Goal: Find specific page/section: Find specific page/section

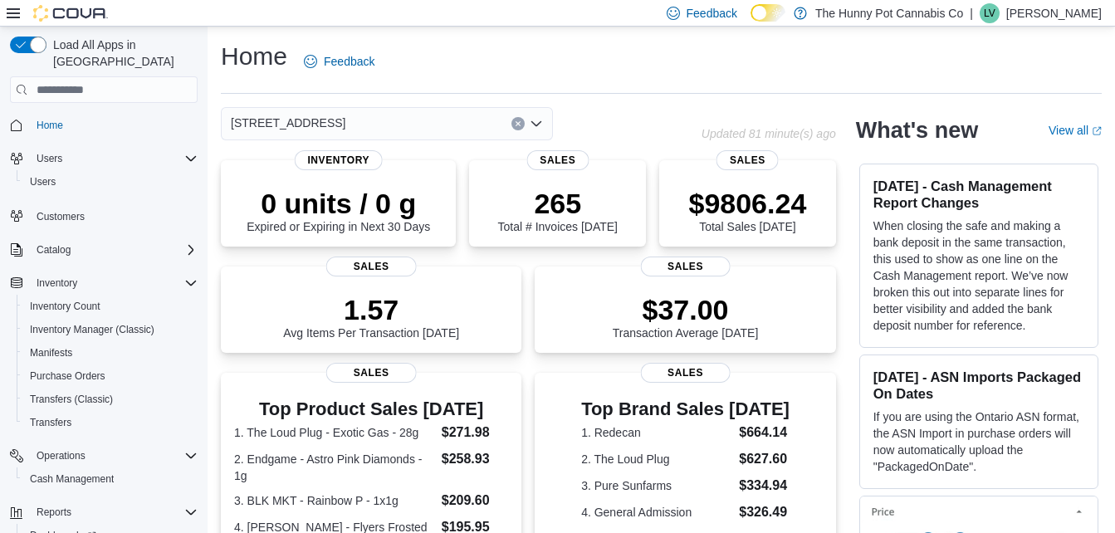
click at [341, 130] on div "[STREET_ADDRESS]" at bounding box center [387, 123] width 332 height 33
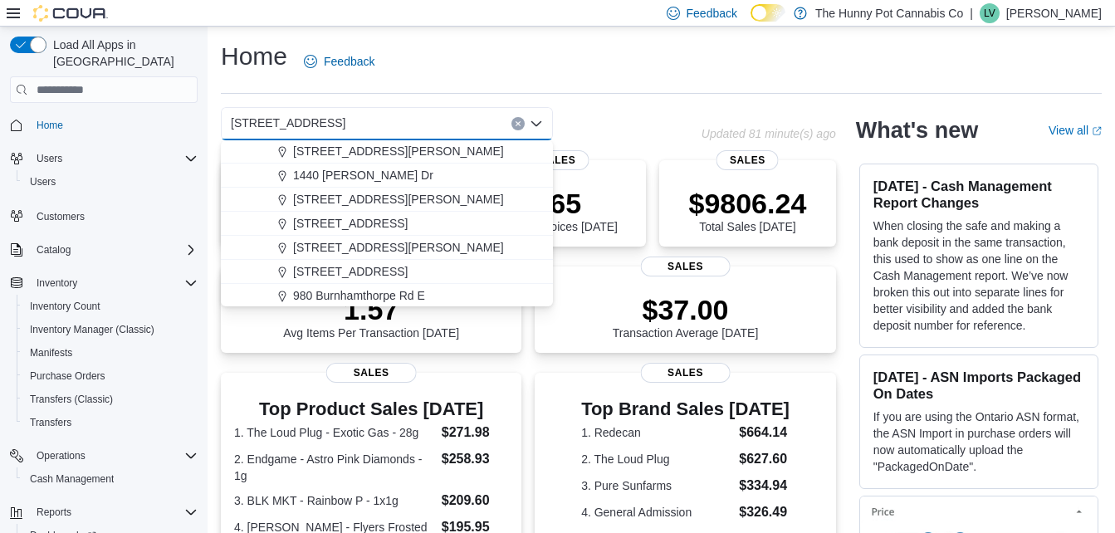
scroll to position [884, 0]
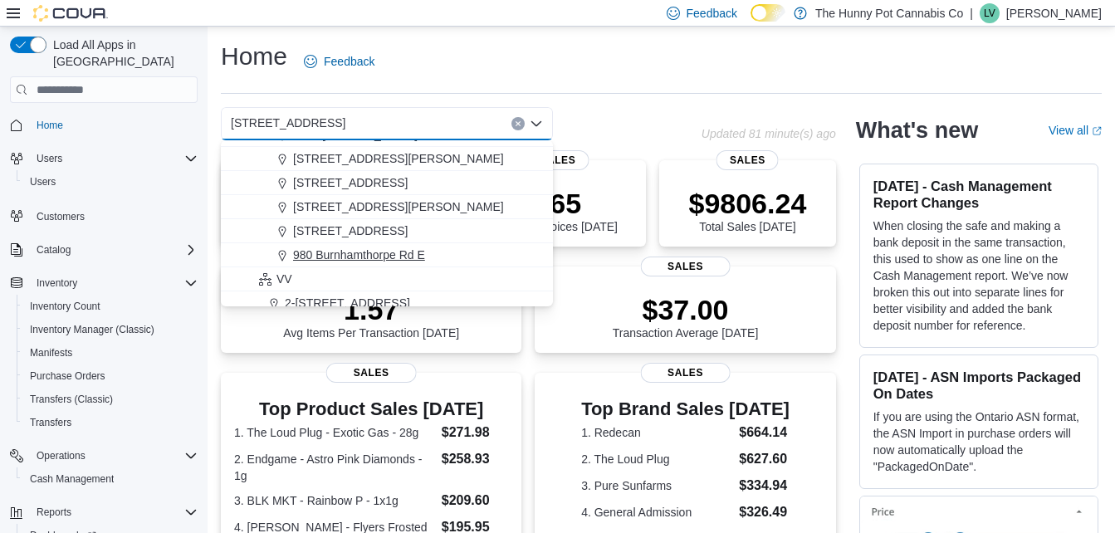
click at [383, 252] on span "980 Burnhamthorpe Rd E" at bounding box center [359, 255] width 132 height 17
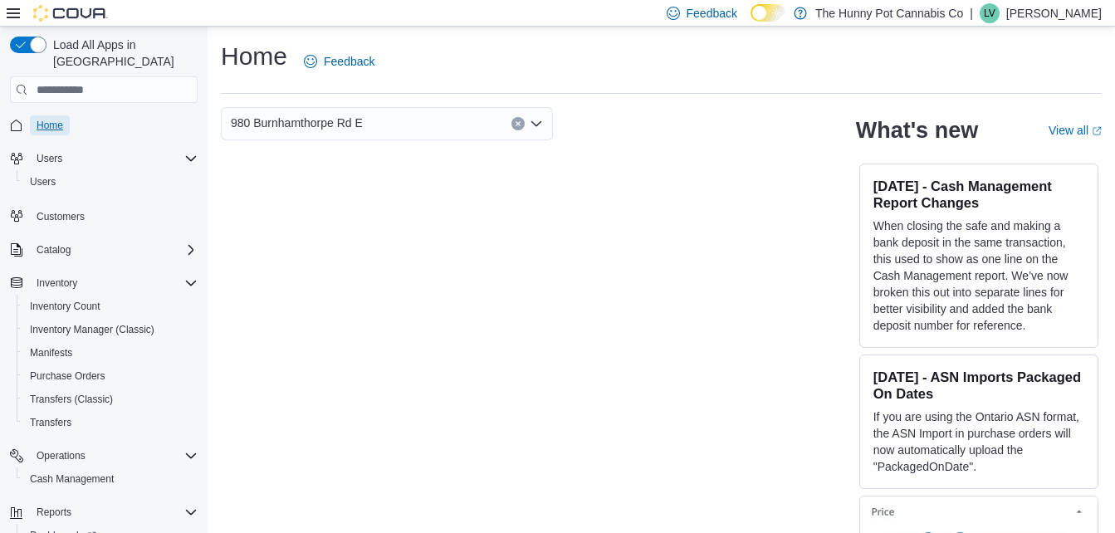
click at [59, 119] on span "Home" at bounding box center [50, 125] width 27 height 13
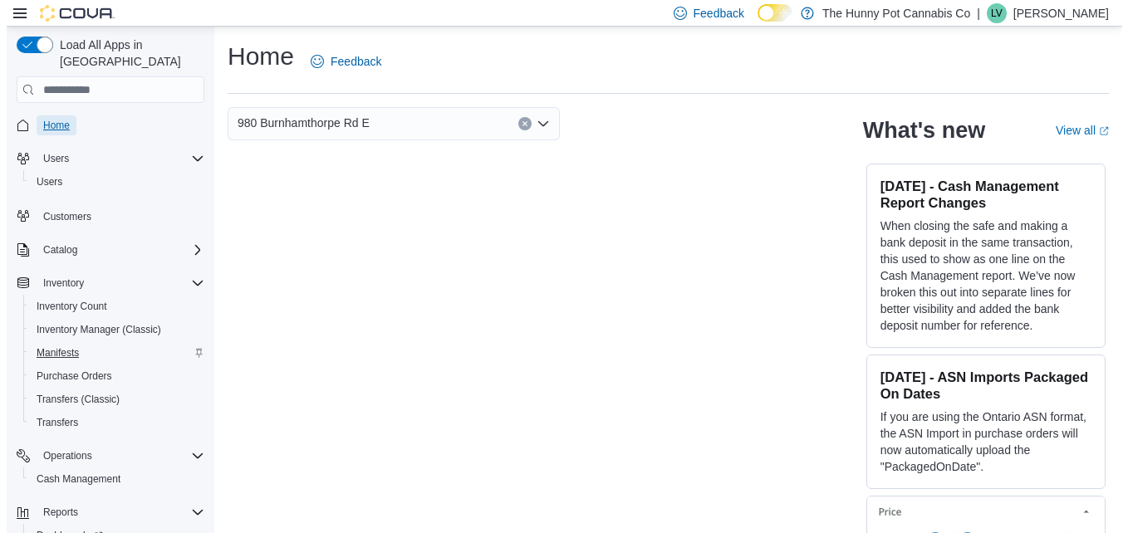
scroll to position [67, 0]
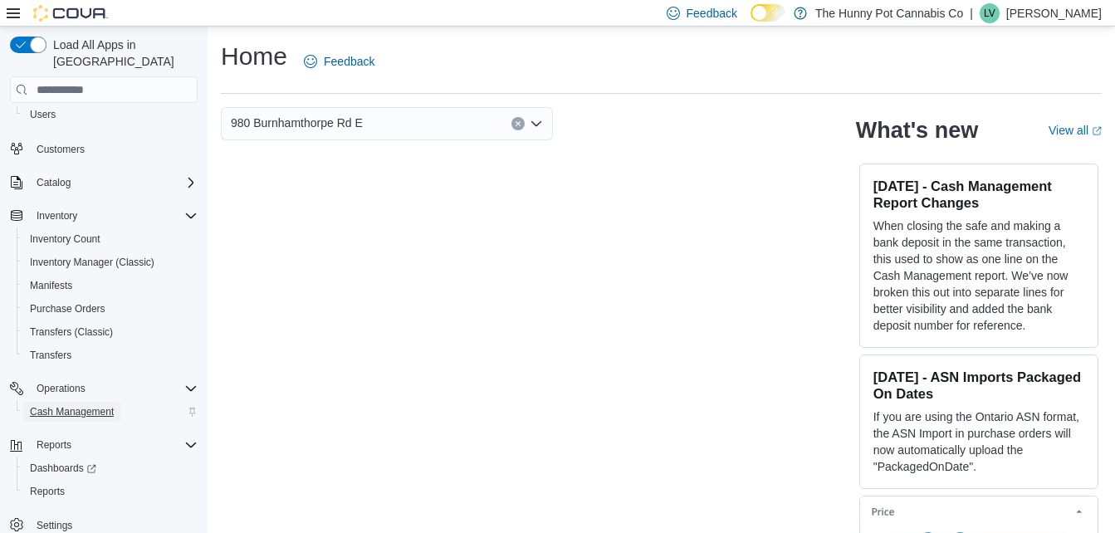
click at [53, 405] on span "Cash Management" at bounding box center [72, 411] width 84 height 13
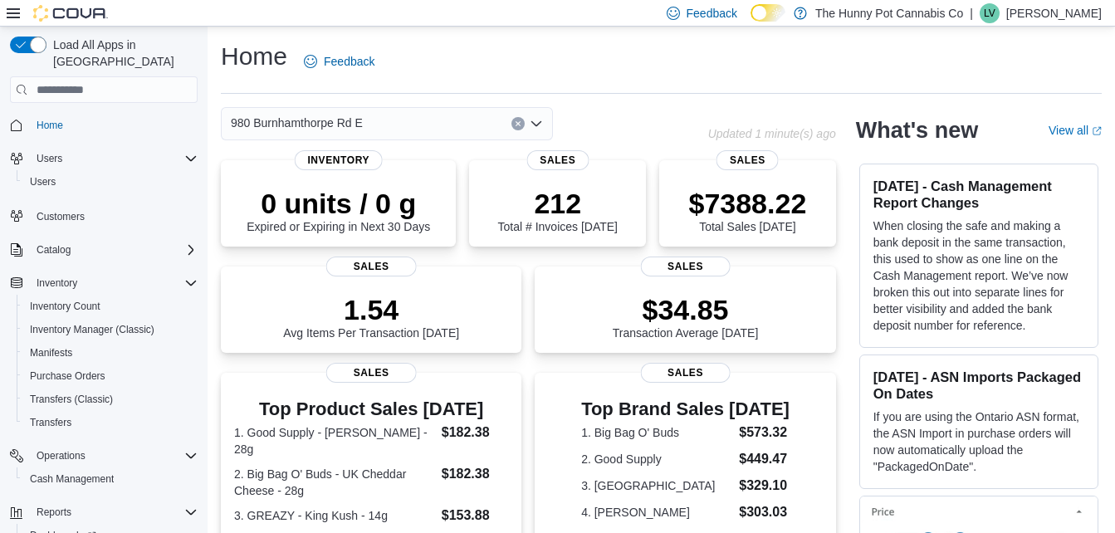
click at [304, 123] on span "980 Burnhamthorpe Rd E" at bounding box center [297, 123] width 132 height 20
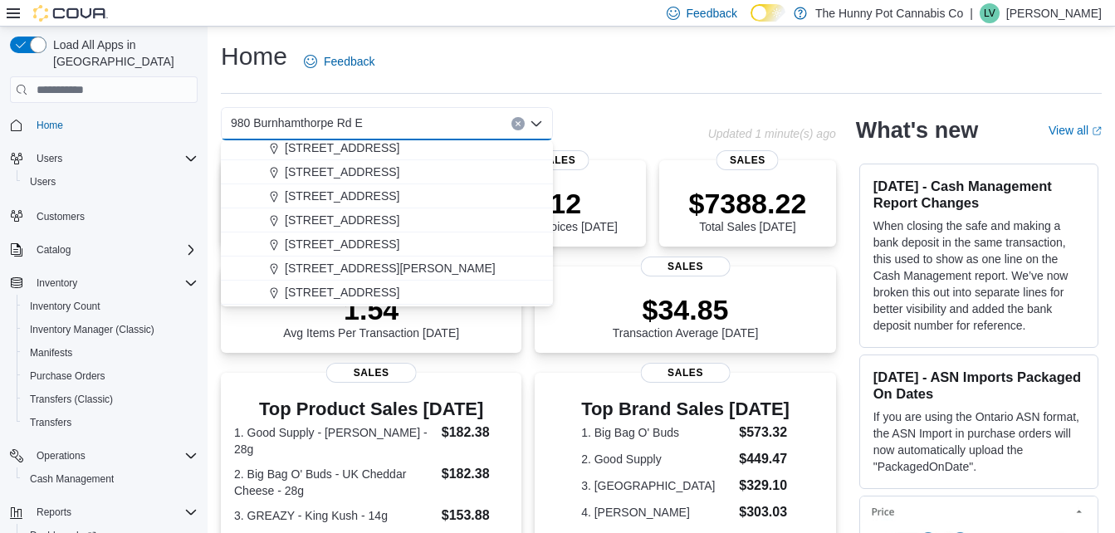
scroll to position [607, 0]
click at [340, 188] on span "[STREET_ADDRESS]" at bounding box center [342, 195] width 115 height 17
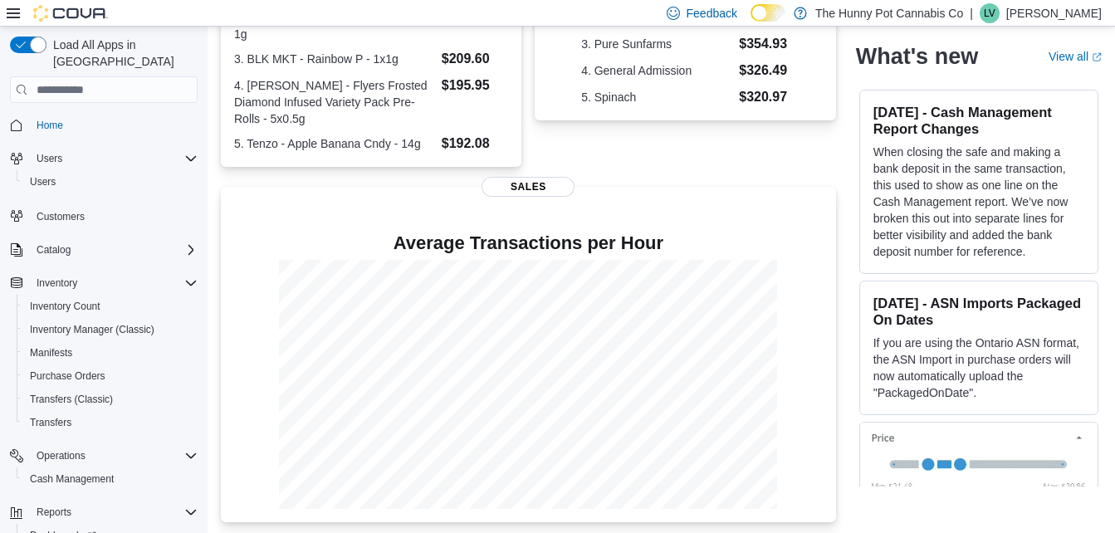
scroll to position [0, 0]
